Goal: Task Accomplishment & Management: Use online tool/utility

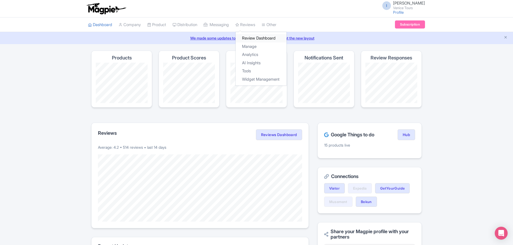
click at [265, 37] on link "Review Dashboard" at bounding box center [261, 38] width 51 height 8
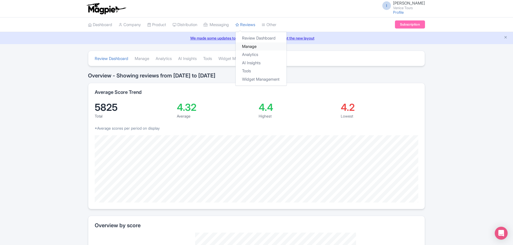
click at [258, 46] on link "Manage" at bounding box center [261, 46] width 51 height 8
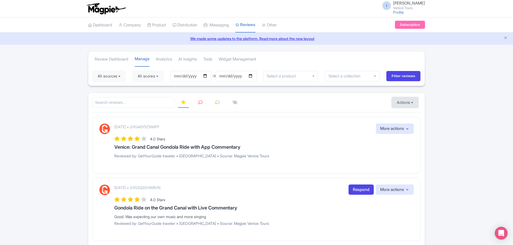
click at [400, 100] on button "Actions" at bounding box center [405, 102] width 27 height 11
click at [409, 116] on link "Import new reviews" at bounding box center [423, 116] width 63 height 10
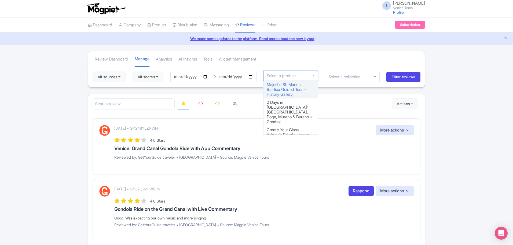
click at [291, 77] on input "select-one" at bounding box center [283, 75] width 32 height 5
